Goal: Task Accomplishment & Management: Use online tool/utility

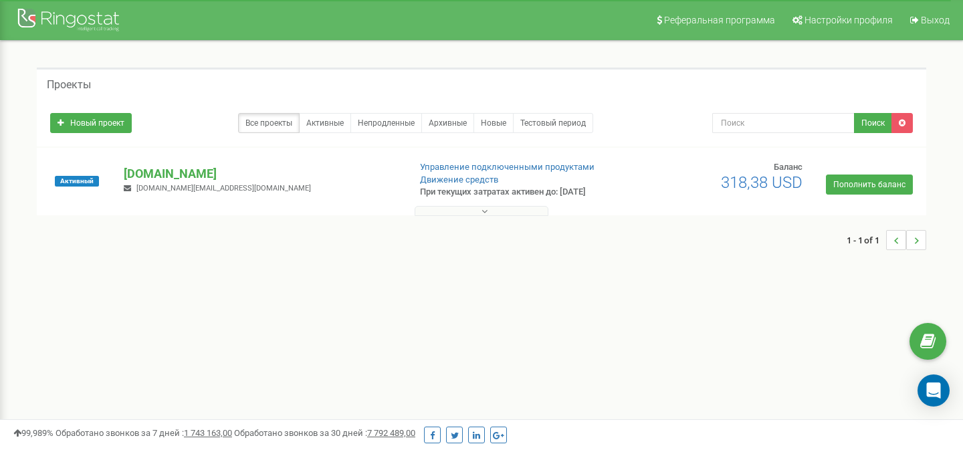
click at [488, 215] on button at bounding box center [482, 211] width 134 height 10
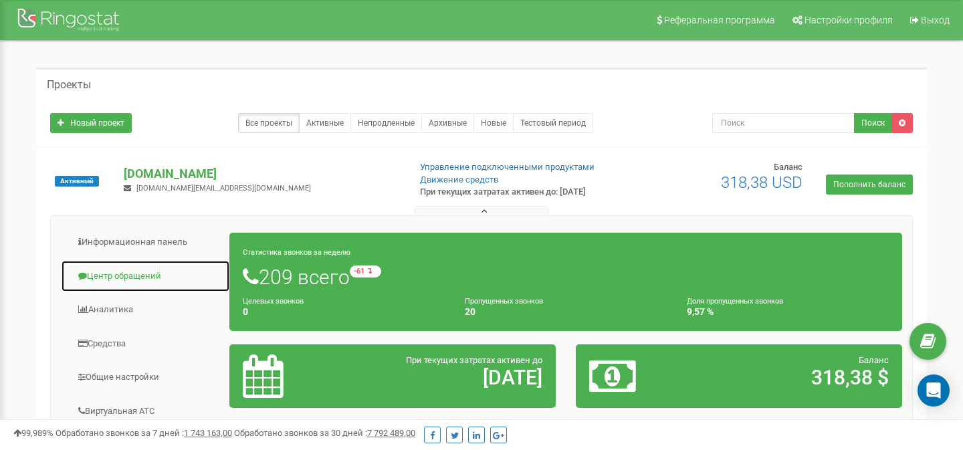
click at [119, 281] on link "Центр обращений" at bounding box center [145, 276] width 169 height 33
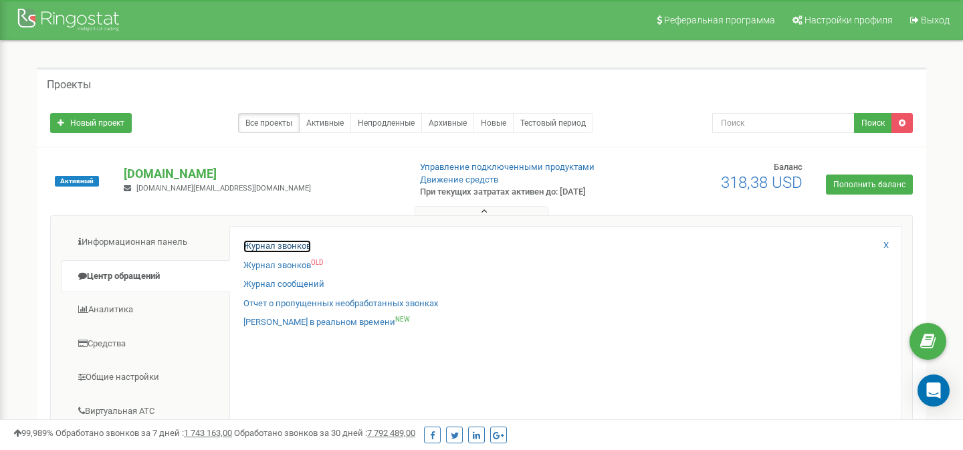
click at [303, 245] on link "Журнал звонков" at bounding box center [277, 246] width 68 height 13
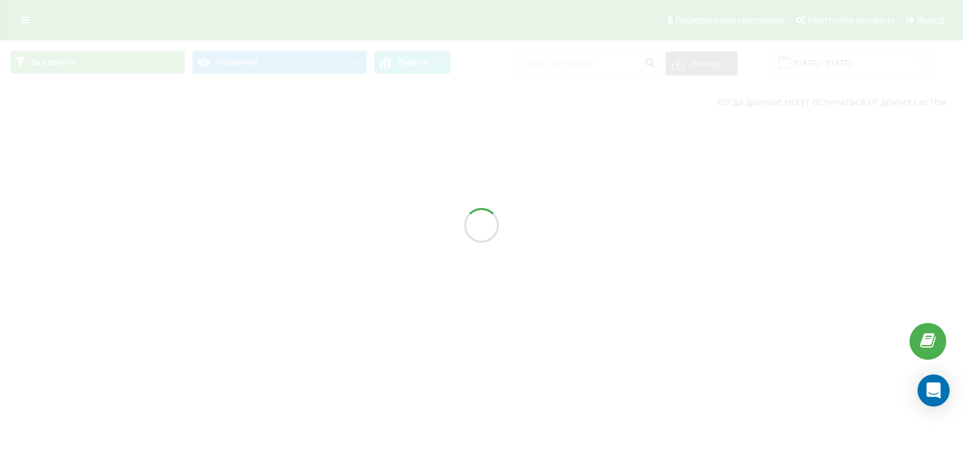
click at [825, 66] on div at bounding box center [481, 225] width 963 height 450
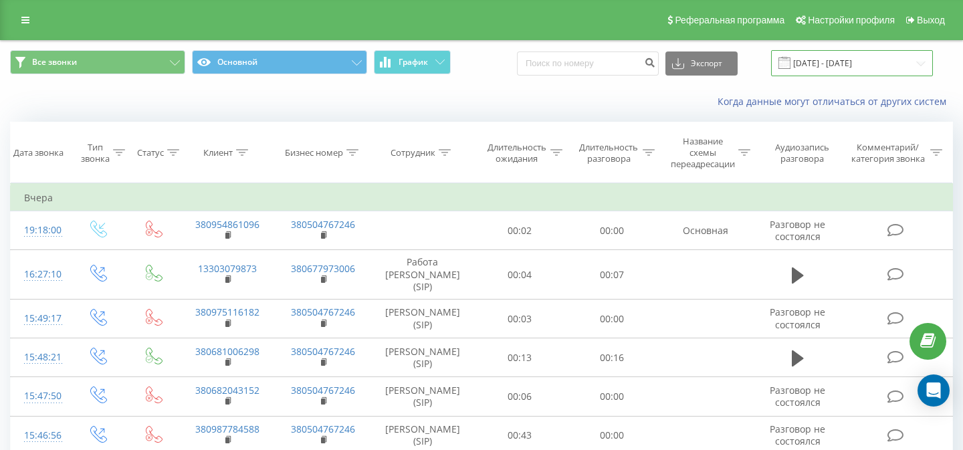
click at [839, 67] on input "20.08.2025 - 20.09.2025" at bounding box center [852, 63] width 162 height 26
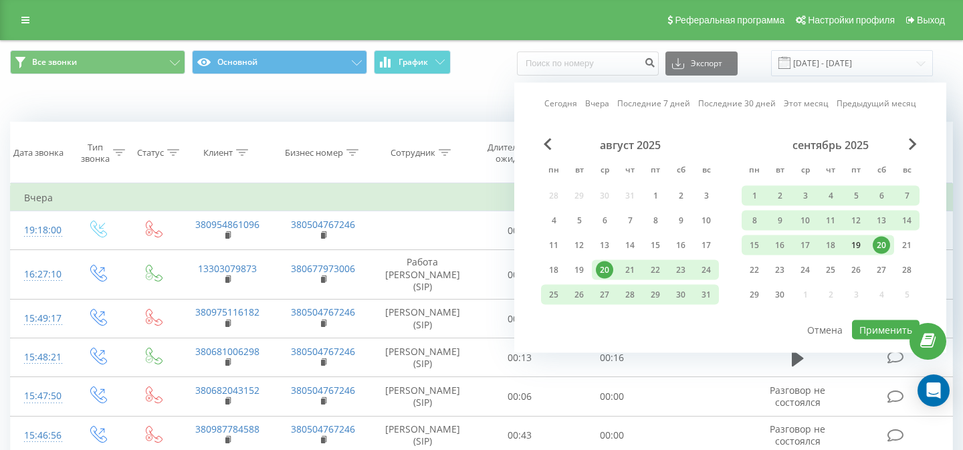
click at [858, 246] on div "19" at bounding box center [855, 245] width 17 height 17
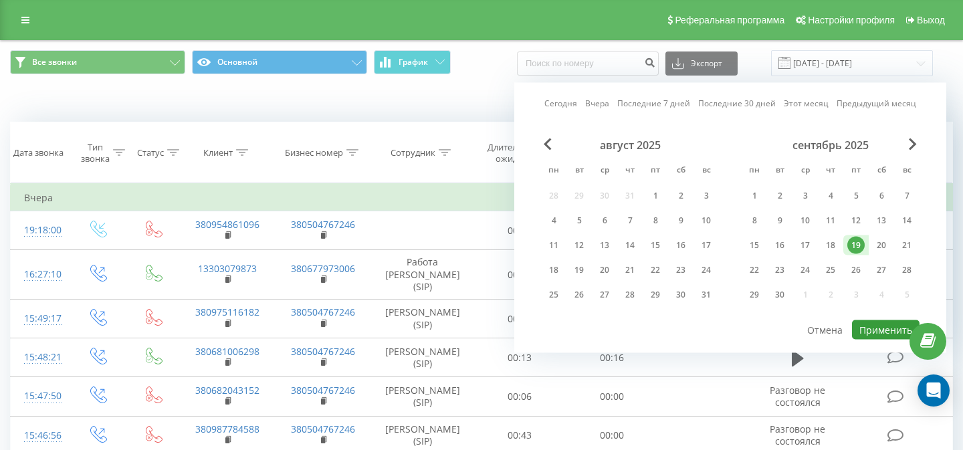
click at [882, 326] on button "Применить" at bounding box center [886, 329] width 68 height 19
type input "19.09.2025 - 19.09.2025"
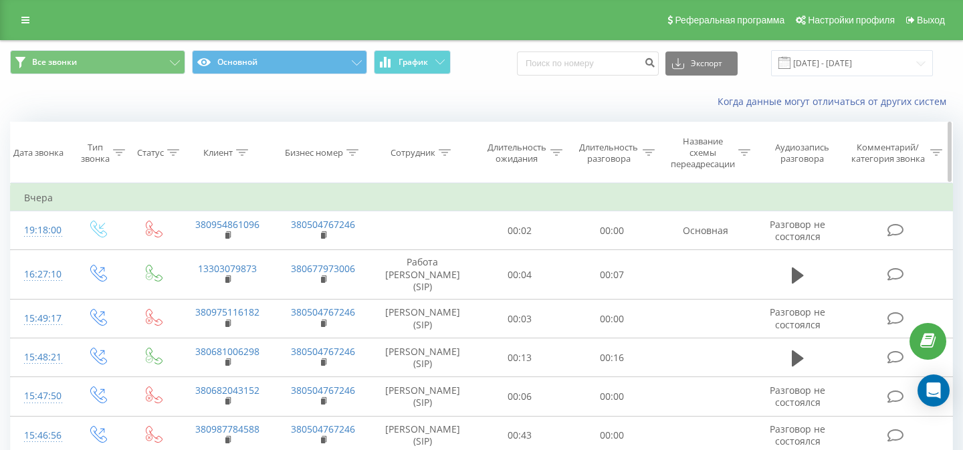
click at [419, 157] on div "Сотрудник" at bounding box center [413, 152] width 45 height 11
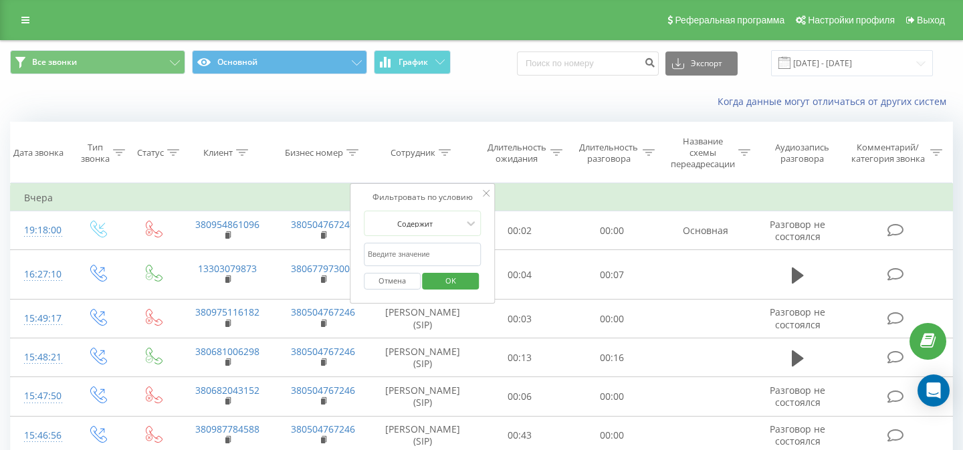
click at [441, 254] on input "text" at bounding box center [423, 254] width 118 height 23
click at [451, 286] on span "OK" at bounding box center [450, 280] width 37 height 21
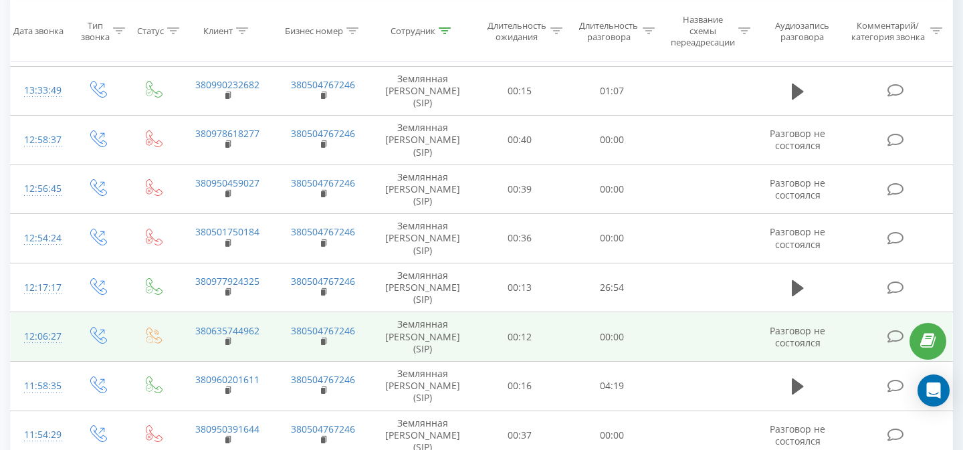
scroll to position [91, 0]
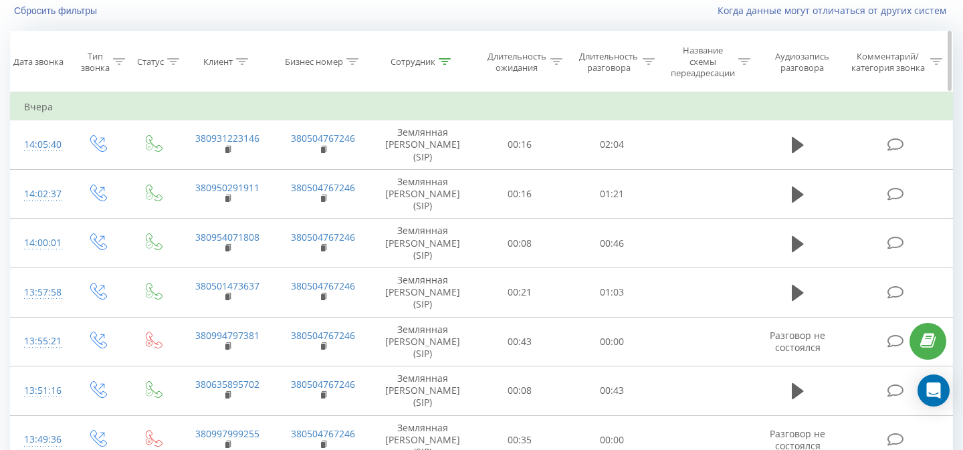
click at [414, 64] on div "Сотрудник" at bounding box center [413, 61] width 45 height 11
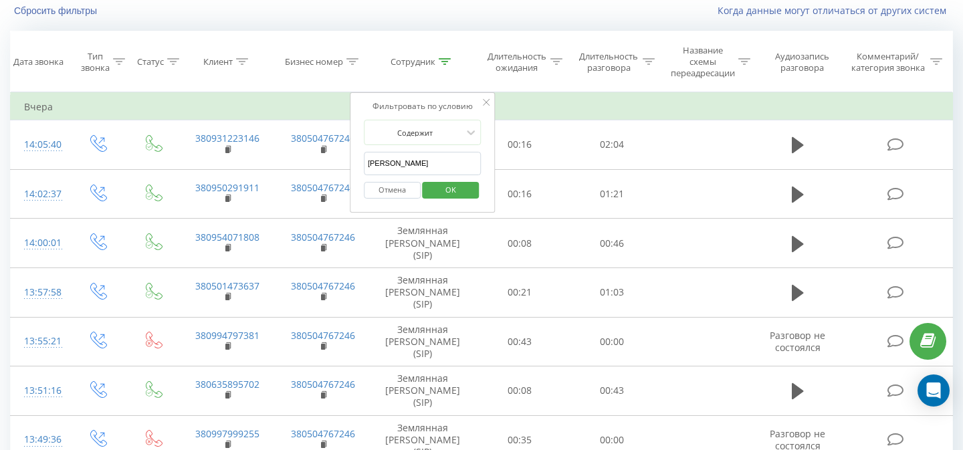
click at [414, 162] on input "анна" at bounding box center [423, 163] width 118 height 23
click at [463, 183] on span "OK" at bounding box center [450, 189] width 37 height 21
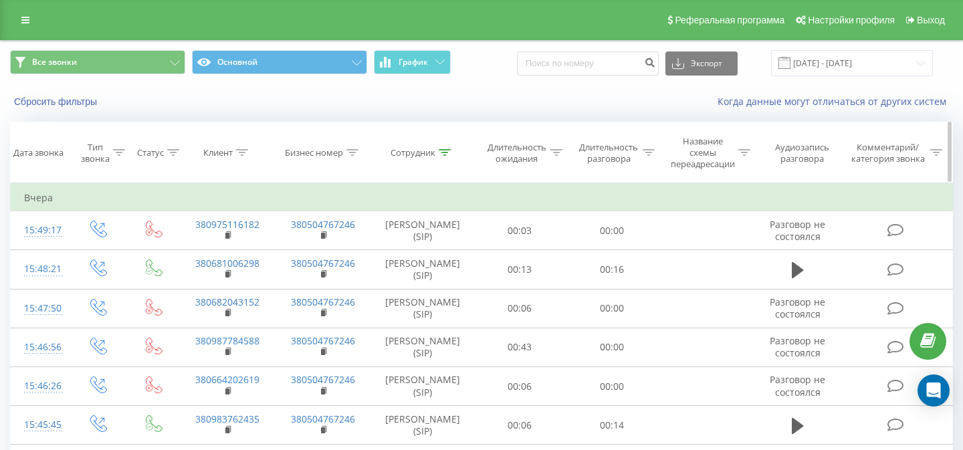
click at [423, 152] on div "Сотрудник" at bounding box center [413, 152] width 45 height 11
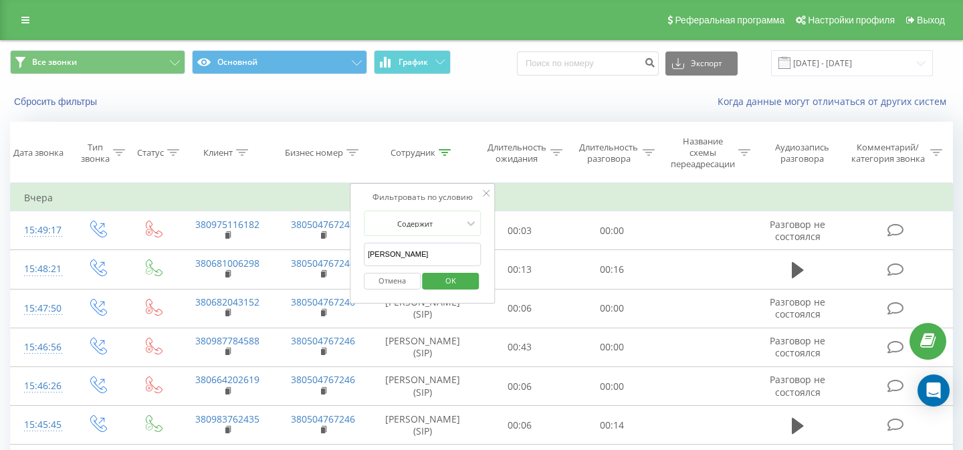
click at [416, 253] on input "суровцева" at bounding box center [423, 254] width 118 height 23
click at [447, 283] on span "OK" at bounding box center [450, 280] width 37 height 21
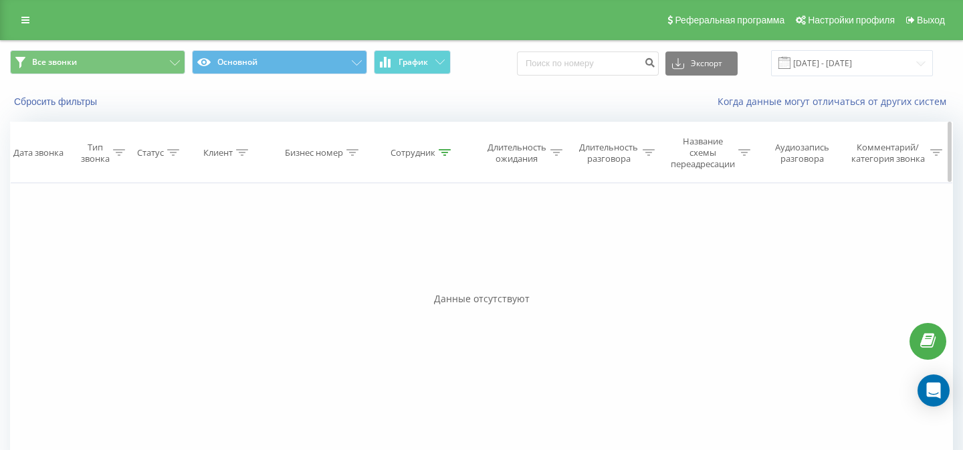
click at [415, 149] on div "Сотрудник" at bounding box center [413, 152] width 45 height 11
click at [421, 251] on input "юлия" at bounding box center [423, 254] width 118 height 23
click at [441, 283] on span "OK" at bounding box center [450, 280] width 37 height 21
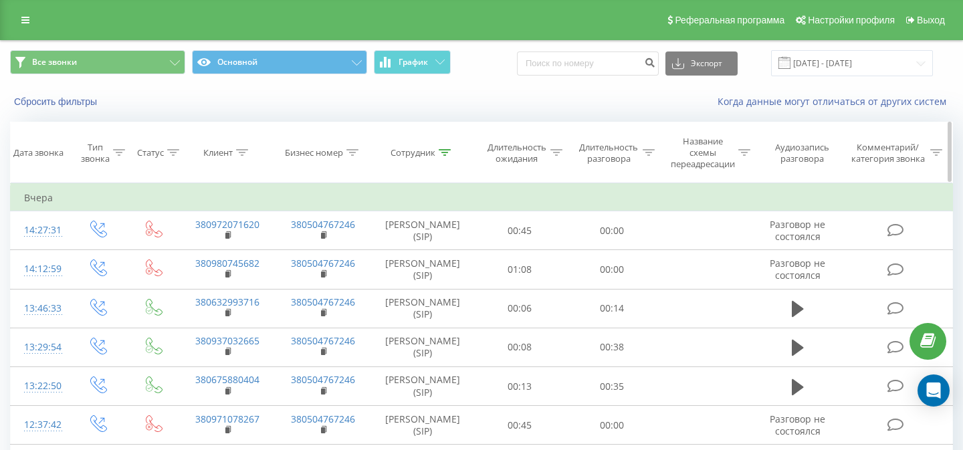
click at [425, 148] on div "Сотрудник" at bounding box center [413, 152] width 45 height 11
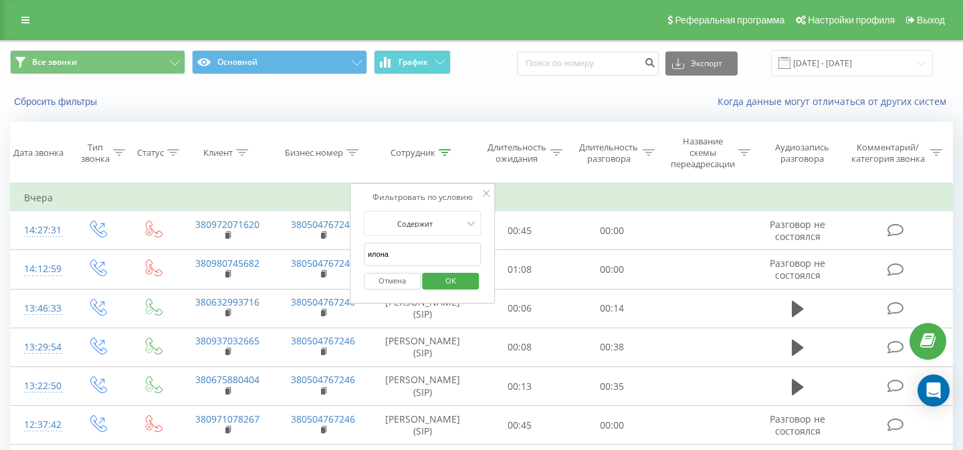
click at [402, 261] on input "илона" at bounding box center [423, 254] width 118 height 23
type input "мария"
click at [447, 282] on span "OK" at bounding box center [450, 280] width 37 height 21
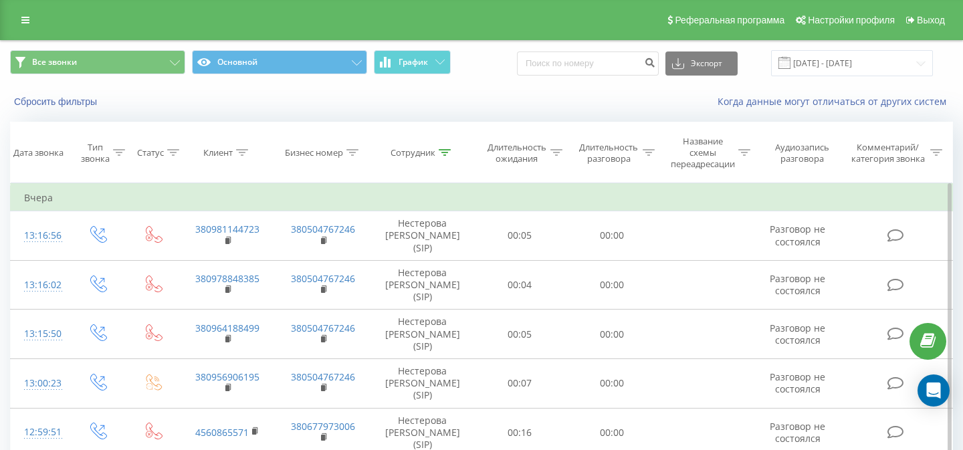
scroll to position [845, 0]
